Goal: Transaction & Acquisition: Book appointment/travel/reservation

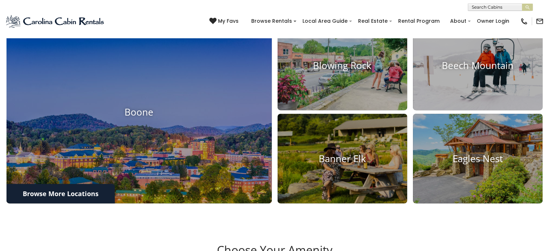
scroll to position [297, 0]
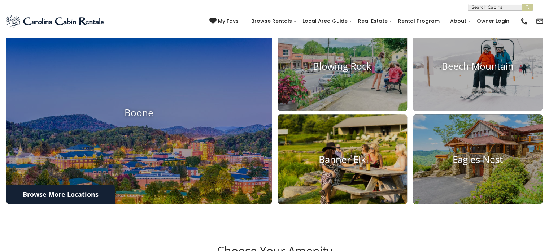
click at [362, 165] on h4 "Banner Elk" at bounding box center [343, 159] width 130 height 11
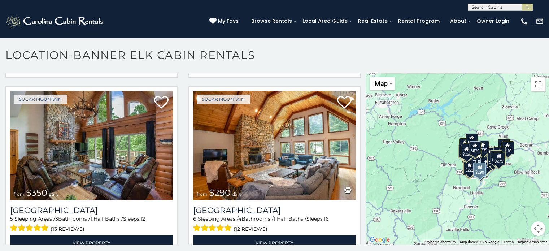
scroll to position [2311, 0]
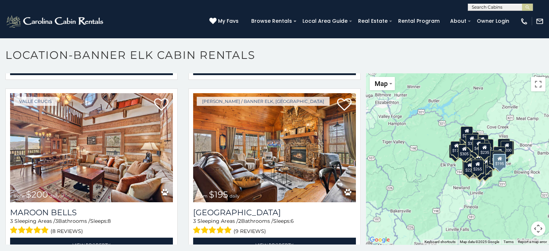
scroll to position [3374, 0]
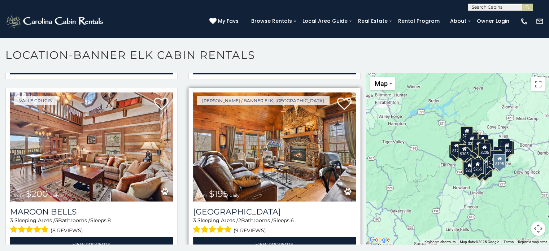
click at [298, 112] on img at bounding box center [274, 146] width 163 height 109
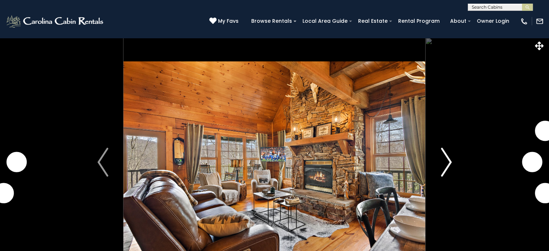
click at [443, 166] on img "Next" at bounding box center [446, 162] width 11 height 29
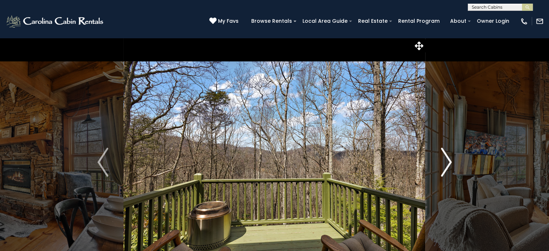
click at [447, 159] on img "Next" at bounding box center [446, 162] width 11 height 29
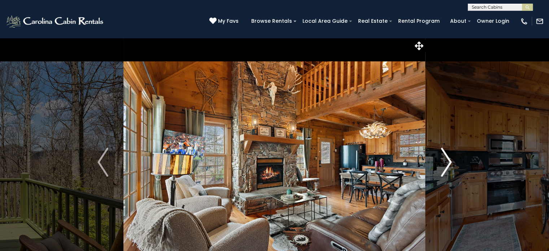
click at [447, 159] on img "Next" at bounding box center [446, 162] width 11 height 29
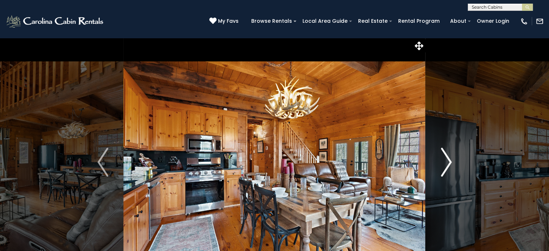
click at [452, 161] on img "Next" at bounding box center [446, 162] width 11 height 29
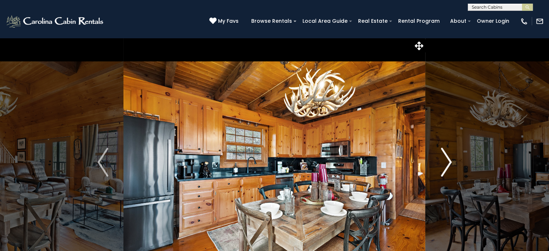
click at [452, 161] on img "Next" at bounding box center [446, 162] width 11 height 29
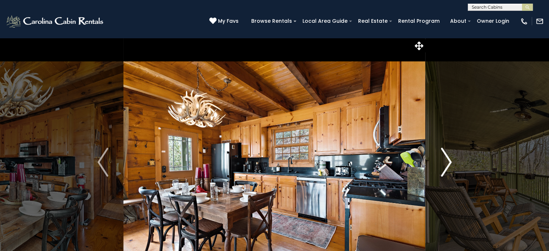
click at [452, 161] on img "Next" at bounding box center [446, 162] width 11 height 29
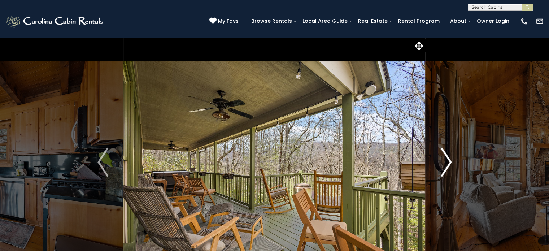
click at [452, 161] on img "Next" at bounding box center [446, 162] width 11 height 29
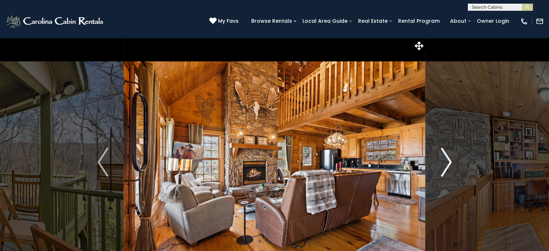
click at [452, 161] on img "Next" at bounding box center [446, 162] width 11 height 29
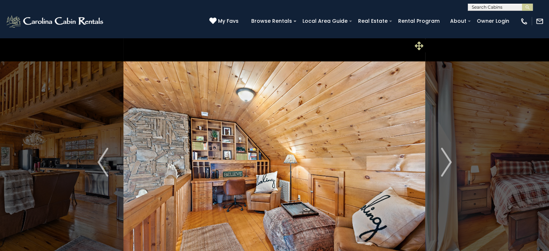
click at [417, 45] on icon at bounding box center [419, 46] width 9 height 9
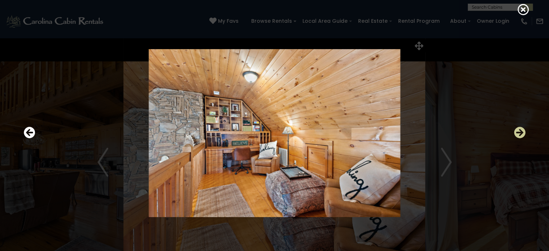
click at [519, 130] on icon "Next" at bounding box center [520, 133] width 12 height 12
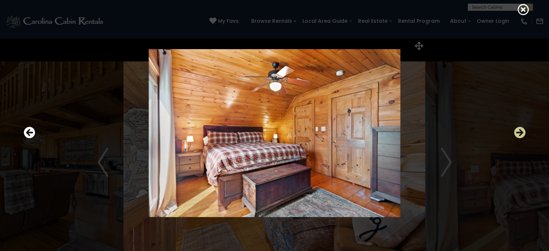
click at [519, 130] on icon "Next" at bounding box center [520, 133] width 12 height 12
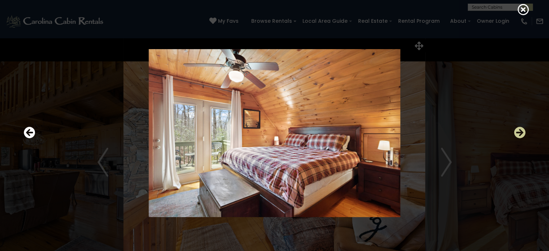
click at [519, 130] on icon "Next" at bounding box center [520, 133] width 12 height 12
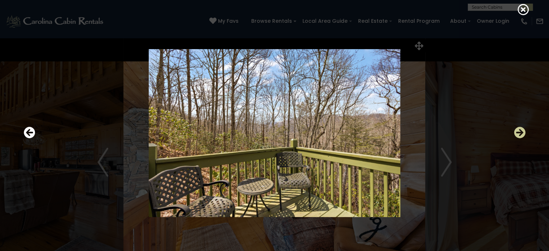
click at [519, 130] on icon "Next" at bounding box center [520, 133] width 12 height 12
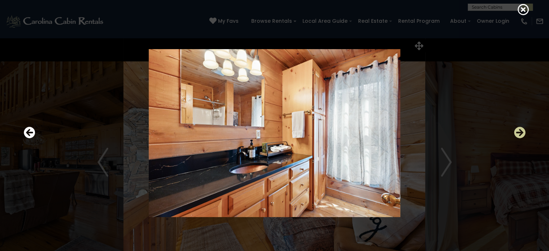
click at [519, 130] on icon "Next" at bounding box center [520, 133] width 12 height 12
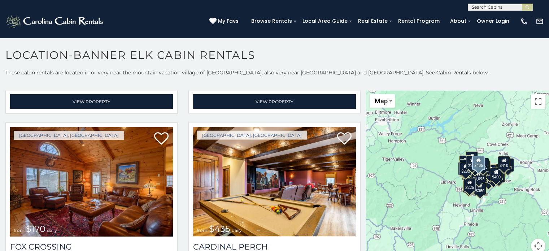
scroll to position [1404, 0]
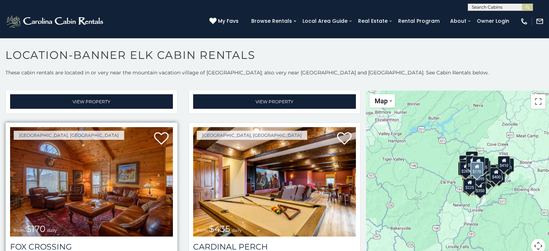
click at [91, 167] on img at bounding box center [91, 181] width 163 height 109
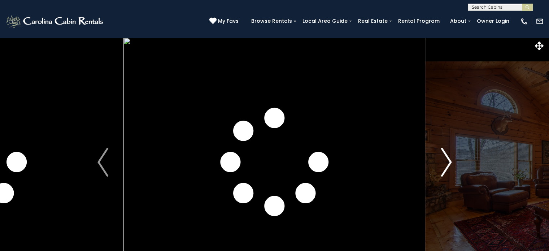
click at [449, 164] on img "Next" at bounding box center [446, 162] width 11 height 29
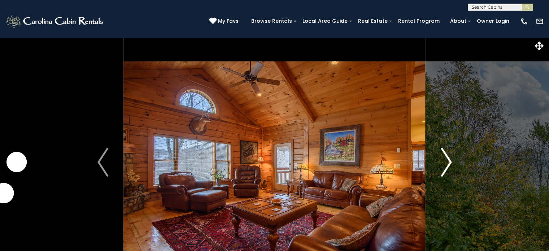
click at [449, 160] on img "Next" at bounding box center [446, 162] width 11 height 29
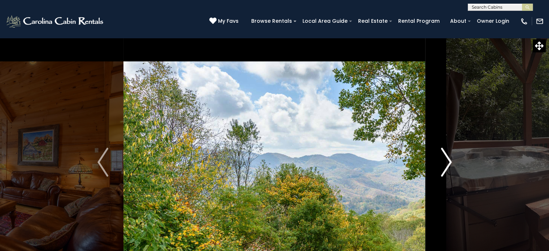
click at [449, 160] on img "Next" at bounding box center [446, 162] width 11 height 29
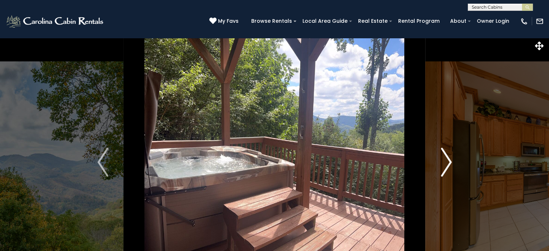
click at [449, 160] on img "Next" at bounding box center [446, 162] width 11 height 29
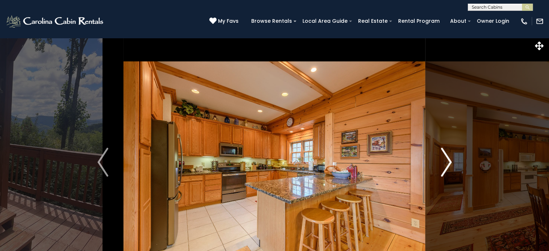
click at [449, 160] on img "Next" at bounding box center [446, 162] width 11 height 29
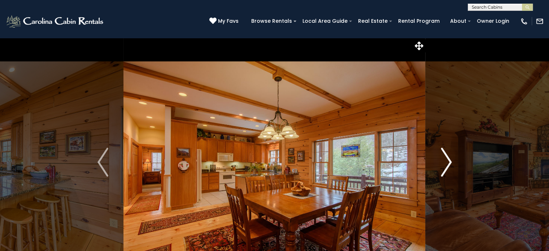
click at [449, 160] on img "Next" at bounding box center [446, 162] width 11 height 29
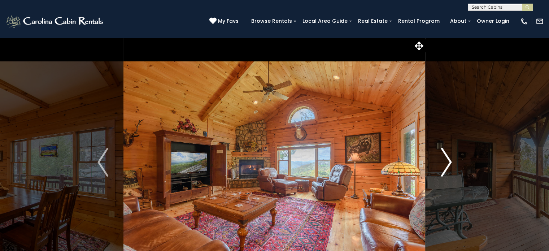
click at [449, 160] on img "Next" at bounding box center [446, 162] width 11 height 29
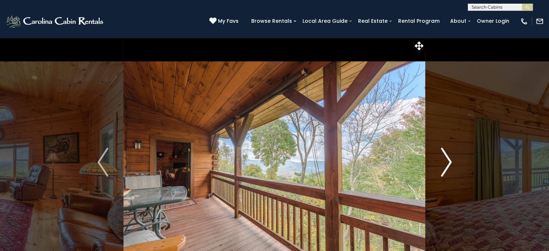
click at [449, 160] on img "Next" at bounding box center [446, 162] width 11 height 29
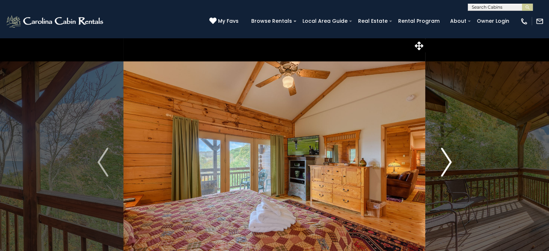
click at [449, 160] on img "Next" at bounding box center [446, 162] width 11 height 29
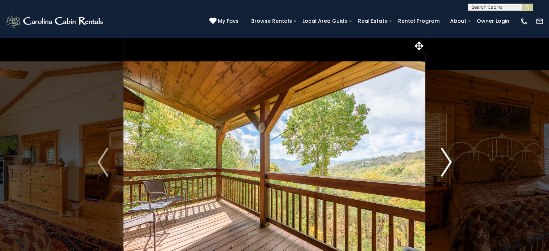
click at [449, 160] on img "Next" at bounding box center [446, 162] width 11 height 29
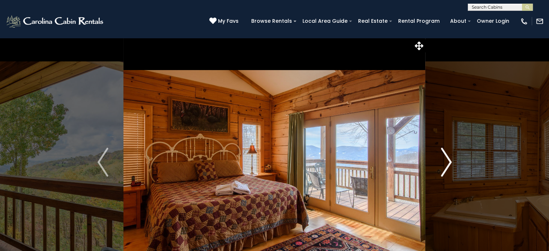
click at [449, 161] on img "Next" at bounding box center [446, 162] width 11 height 29
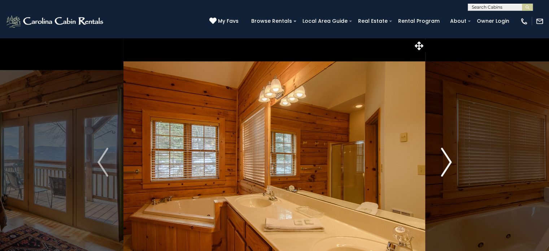
click at [449, 161] on img "Next" at bounding box center [446, 162] width 11 height 29
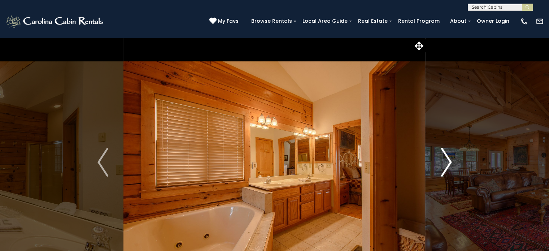
click at [449, 161] on img "Next" at bounding box center [446, 162] width 11 height 29
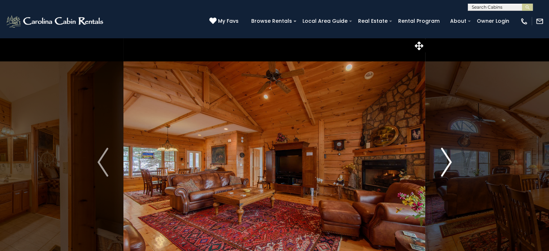
click at [449, 161] on img "Next" at bounding box center [446, 162] width 11 height 29
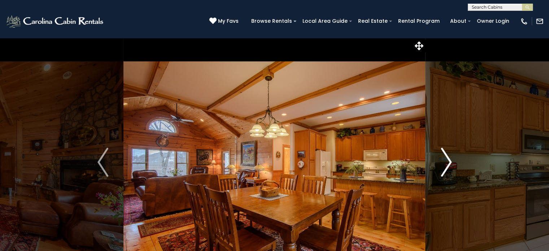
click at [449, 161] on img "Next" at bounding box center [446, 162] width 11 height 29
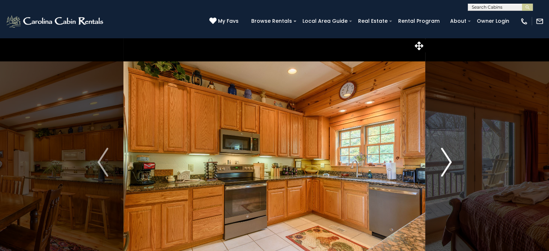
click at [449, 161] on img "Next" at bounding box center [446, 162] width 11 height 29
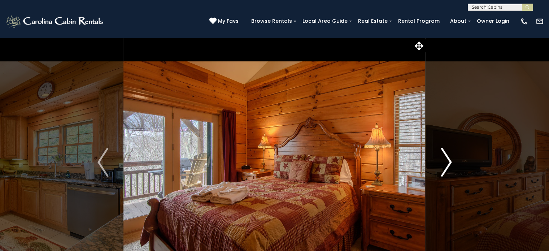
click at [449, 161] on img "Next" at bounding box center [446, 162] width 11 height 29
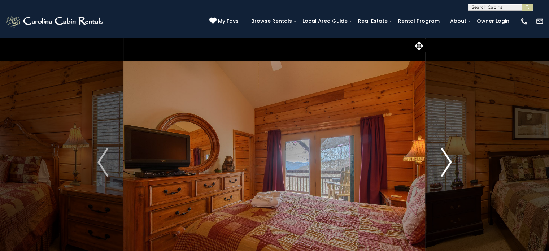
click at [449, 161] on img "Next" at bounding box center [446, 162] width 11 height 29
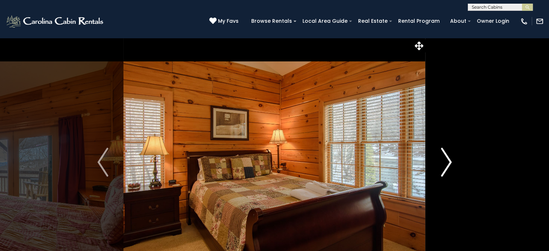
click at [449, 161] on img "Next" at bounding box center [446, 162] width 11 height 29
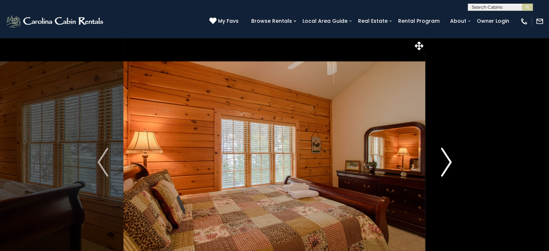
click at [449, 161] on img "Next" at bounding box center [446, 162] width 11 height 29
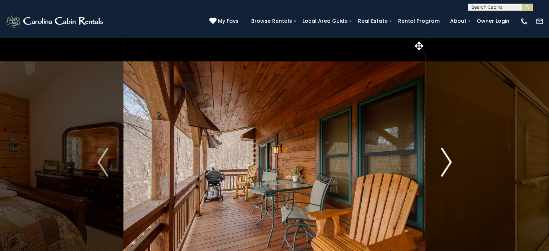
click at [449, 161] on img "Next" at bounding box center [446, 162] width 11 height 29
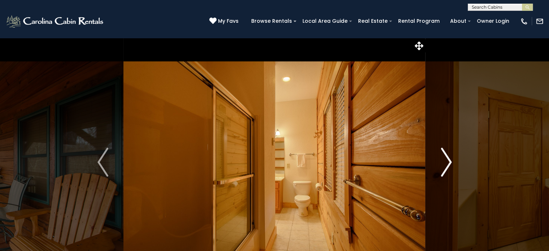
click at [449, 161] on img "Next" at bounding box center [446, 162] width 11 height 29
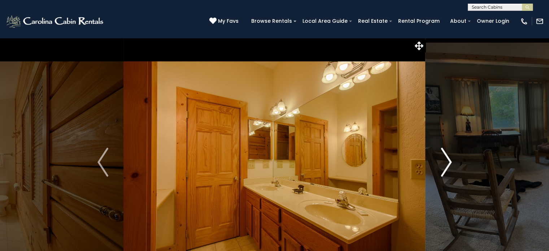
click at [449, 161] on img "Next" at bounding box center [446, 162] width 11 height 29
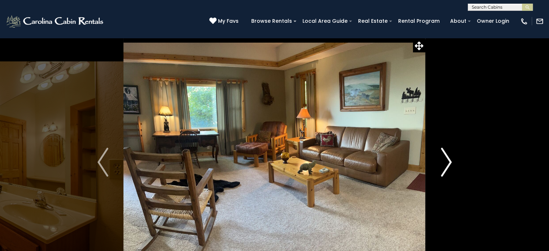
click at [449, 161] on img "Next" at bounding box center [446, 162] width 11 height 29
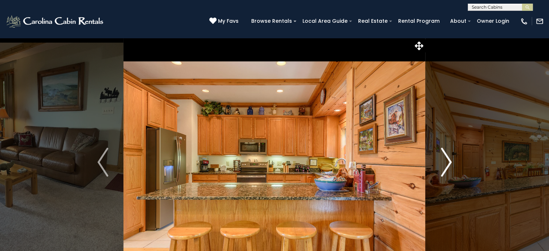
click at [449, 161] on img "Next" at bounding box center [446, 162] width 11 height 29
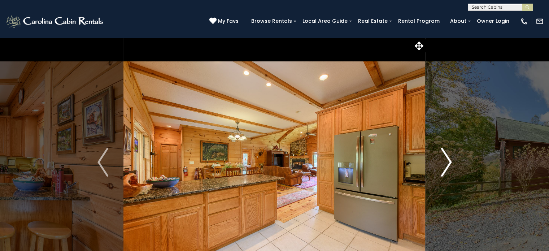
click at [449, 161] on img "Next" at bounding box center [446, 162] width 11 height 29
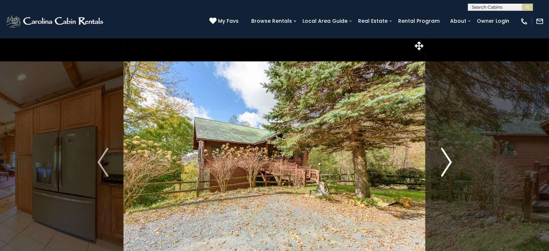
click at [449, 161] on img "Next" at bounding box center [446, 162] width 11 height 29
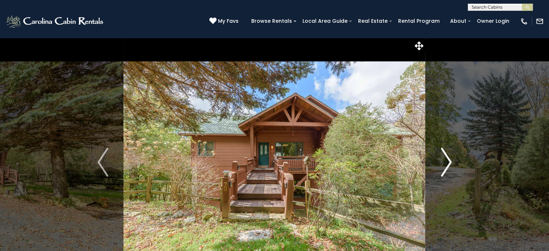
click at [449, 161] on img "Next" at bounding box center [446, 162] width 11 height 29
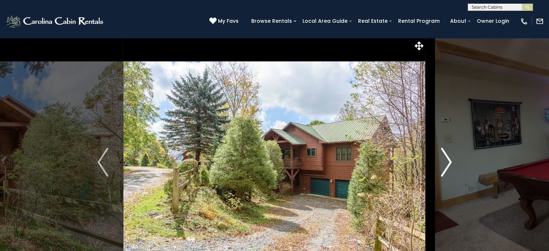
click at [448, 161] on img "Next" at bounding box center [446, 162] width 11 height 29
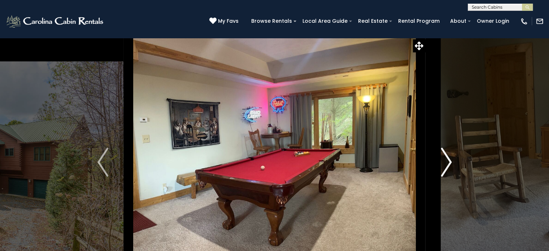
click at [448, 161] on img "Next" at bounding box center [446, 162] width 11 height 29
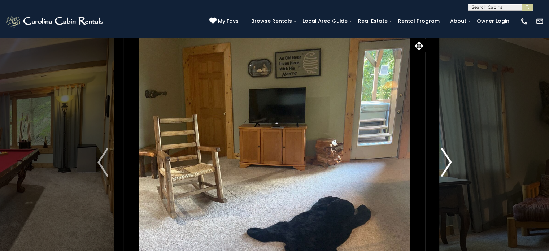
click at [448, 161] on img "Next" at bounding box center [446, 162] width 11 height 29
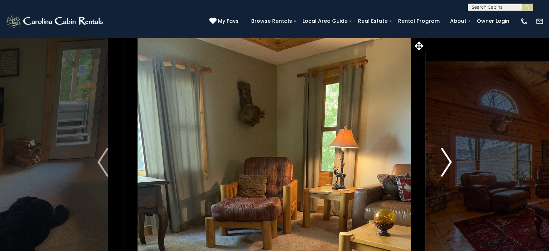
click at [448, 161] on img "Next" at bounding box center [446, 162] width 11 height 29
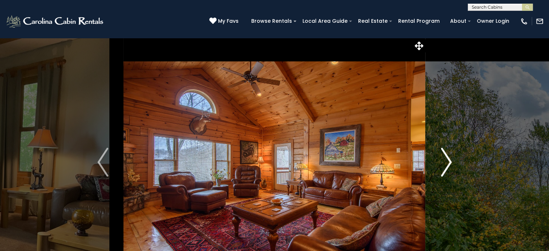
click at [448, 161] on img "Next" at bounding box center [446, 162] width 11 height 29
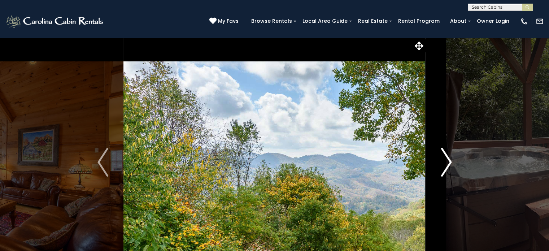
click at [448, 161] on img "Next" at bounding box center [446, 162] width 11 height 29
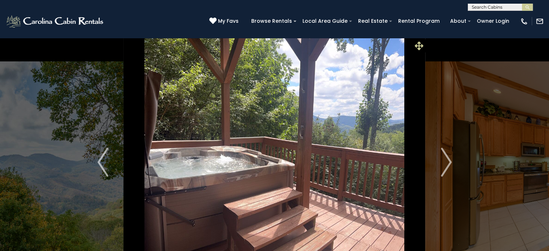
click at [422, 44] on icon at bounding box center [419, 46] width 9 height 9
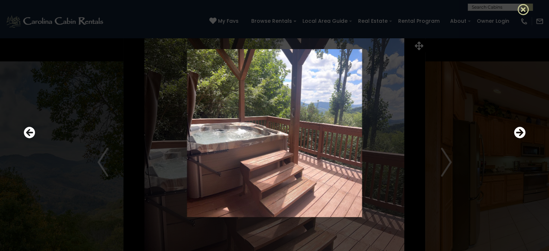
click at [522, 8] on icon at bounding box center [524, 10] width 12 height 12
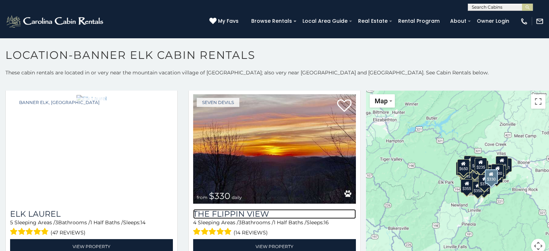
click at [230, 209] on h3 "The Flippin View" at bounding box center [274, 214] width 163 height 10
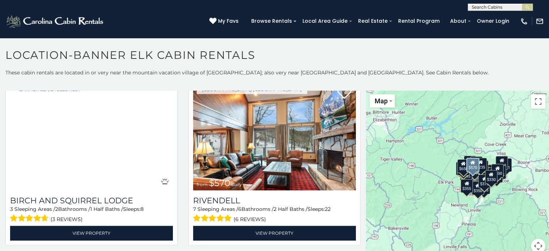
scroll to position [1096, 0]
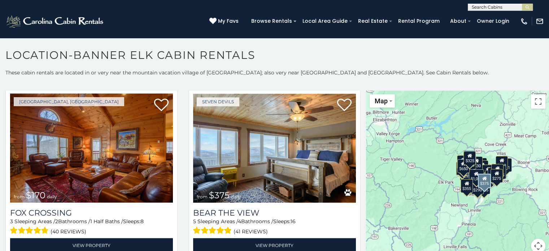
scroll to position [1083, 0]
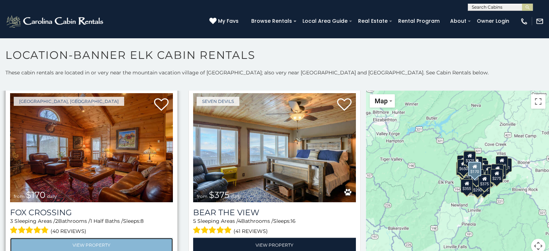
click at [88, 238] on link "View Property" at bounding box center [91, 245] width 163 height 15
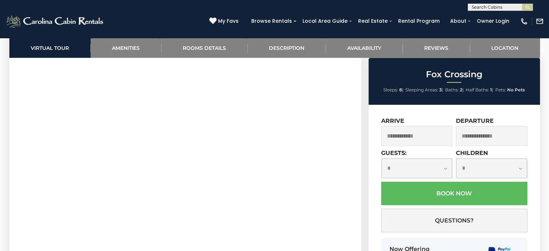
scroll to position [387, 0]
drag, startPoint x: 343, startPoint y: 169, endPoint x: 539, endPoint y: 138, distance: 198.7
click at [539, 138] on div "**********" at bounding box center [455, 199] width 172 height 188
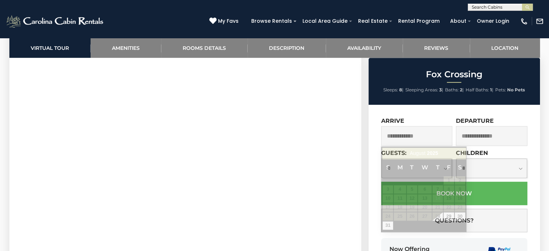
click at [419, 135] on input "text" at bounding box center [417, 136] width 72 height 20
